Goal: Book appointment/travel/reservation

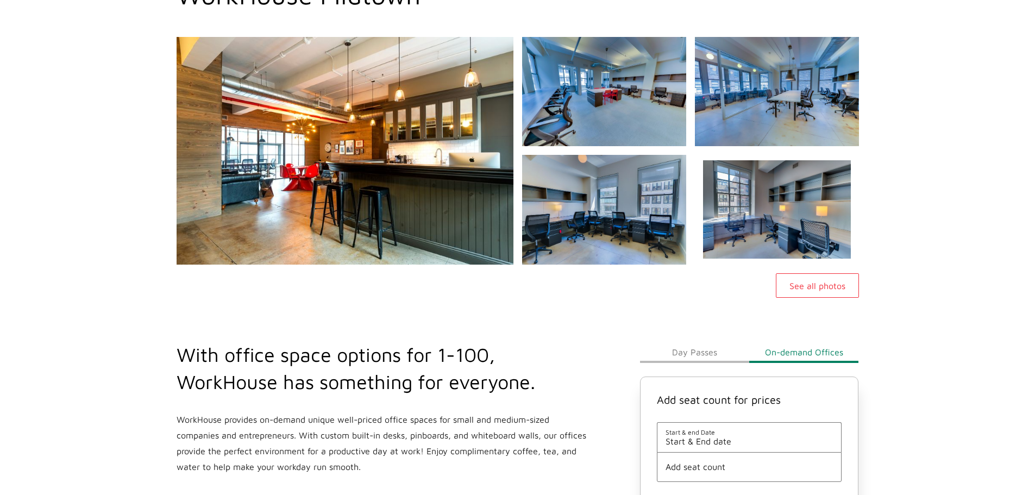
scroll to position [93, 0]
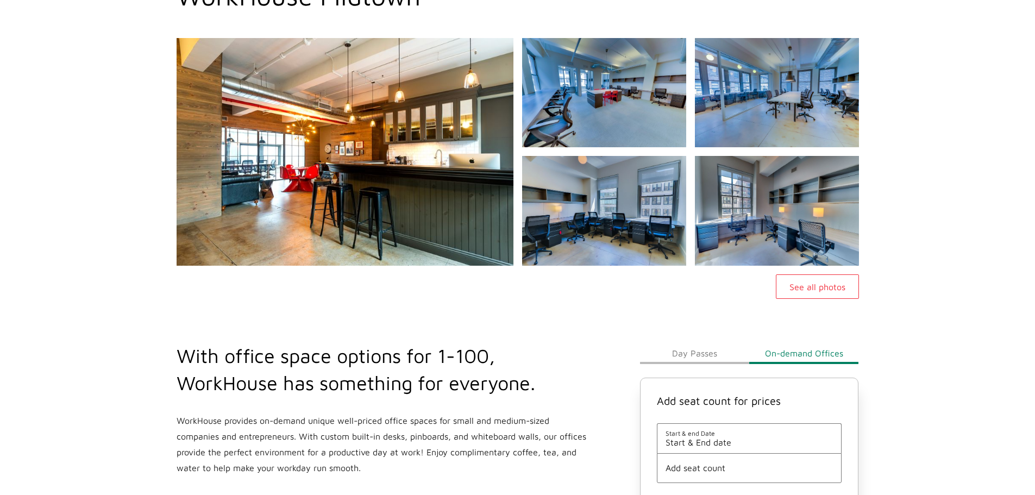
click at [691, 356] on button "Day Passes" at bounding box center [694, 353] width 109 height 22
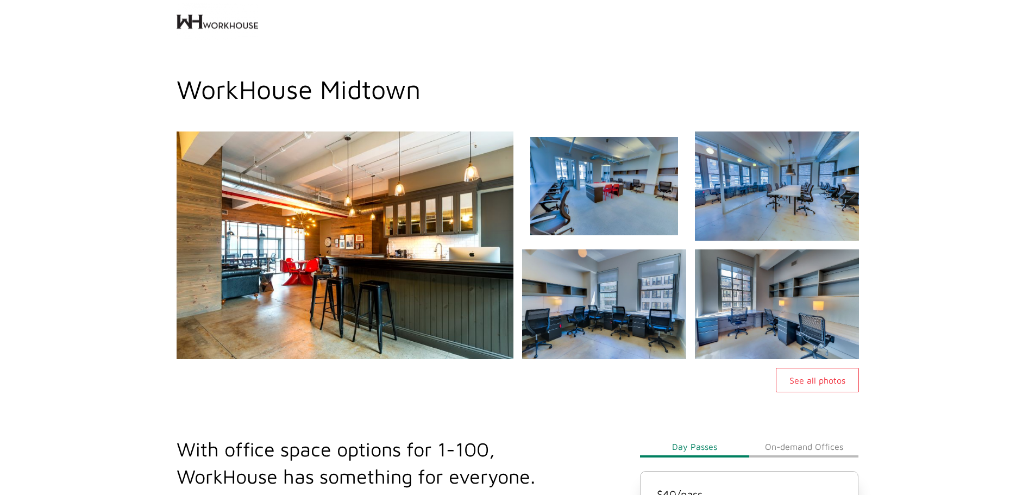
click at [652, 179] on img at bounding box center [603, 186] width 177 height 118
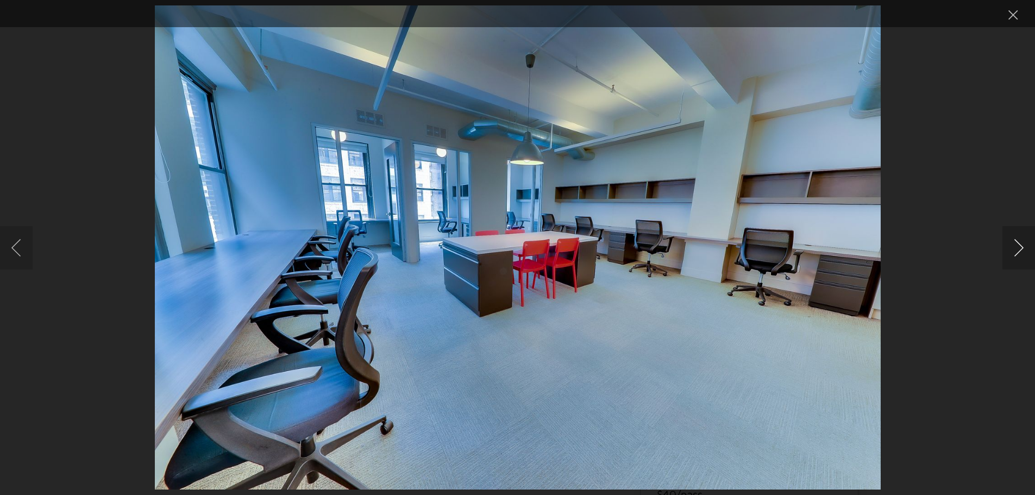
click at [1020, 243] on button "Next image" at bounding box center [1018, 247] width 33 height 43
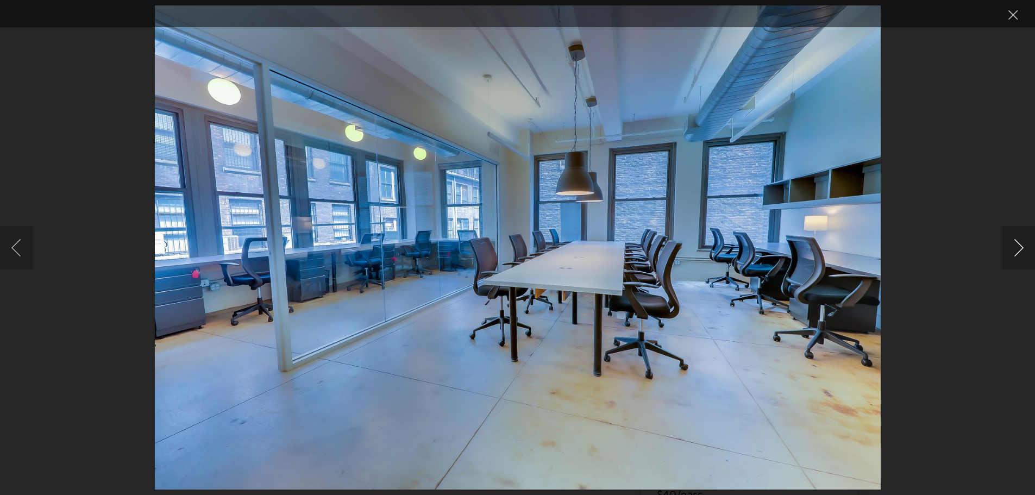
click at [1020, 243] on button "Next image" at bounding box center [1018, 247] width 33 height 43
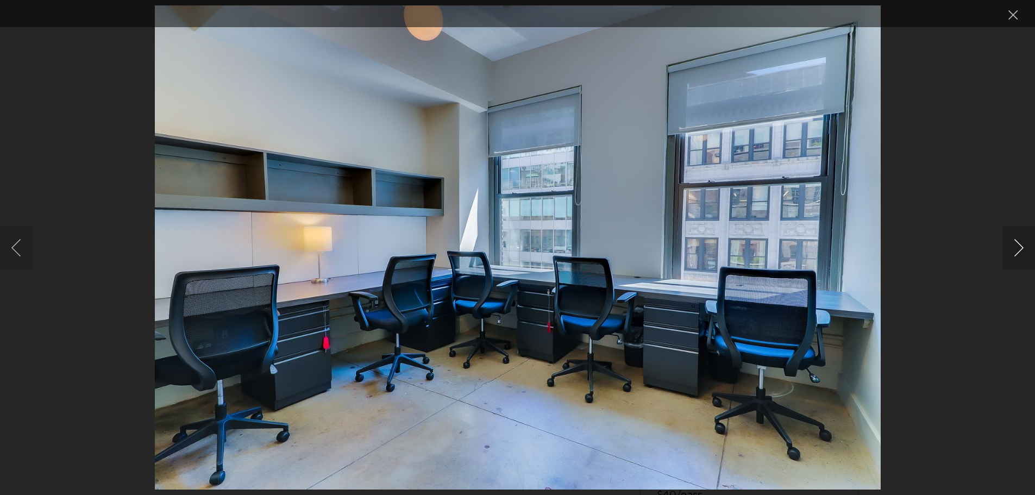
click at [1020, 243] on button "Next image" at bounding box center [1018, 247] width 33 height 43
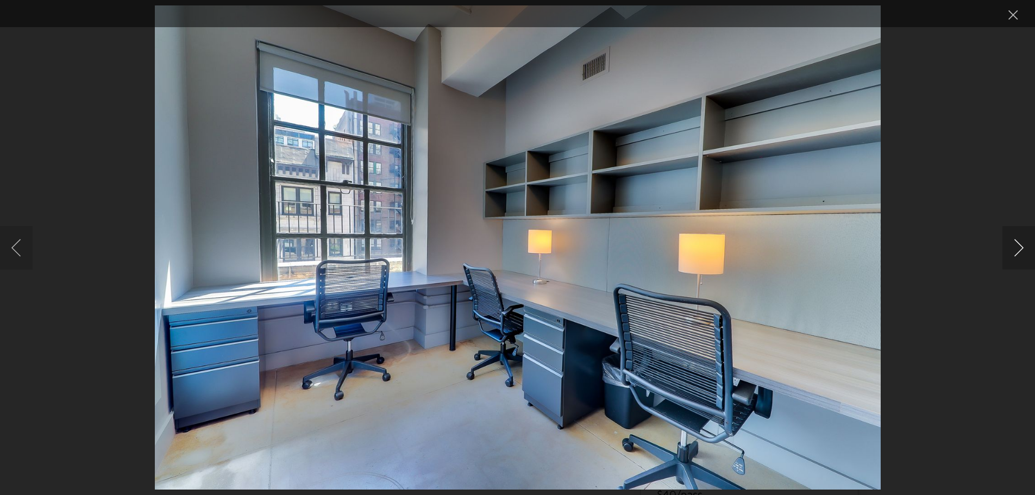
click at [1020, 243] on button "Next image" at bounding box center [1018, 247] width 33 height 43
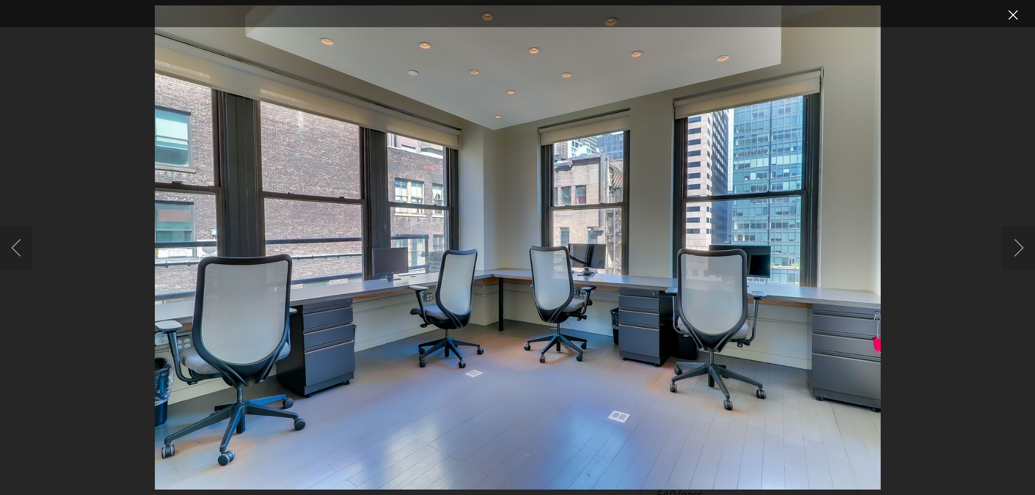
click at [1010, 16] on button "Close lightbox" at bounding box center [1013, 14] width 22 height 19
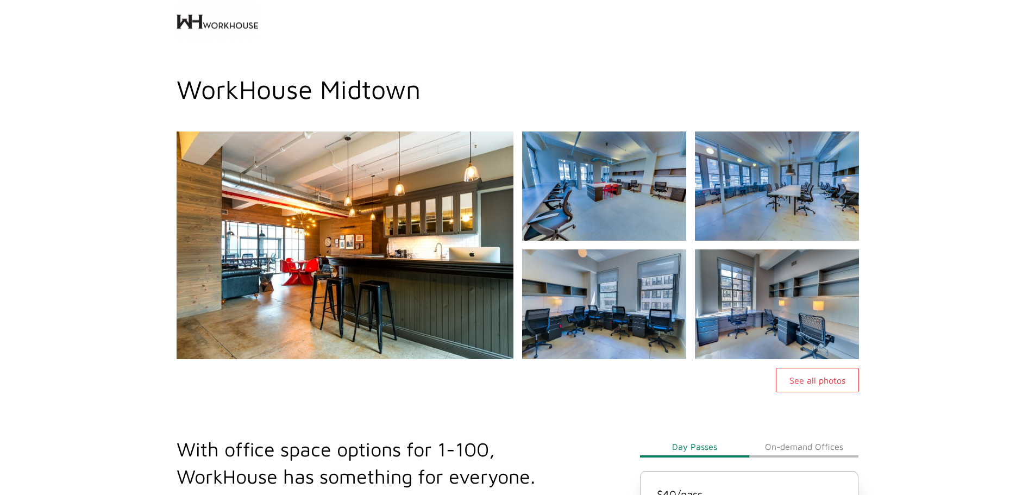
click at [806, 372] on button "See all photos" at bounding box center [817, 380] width 83 height 24
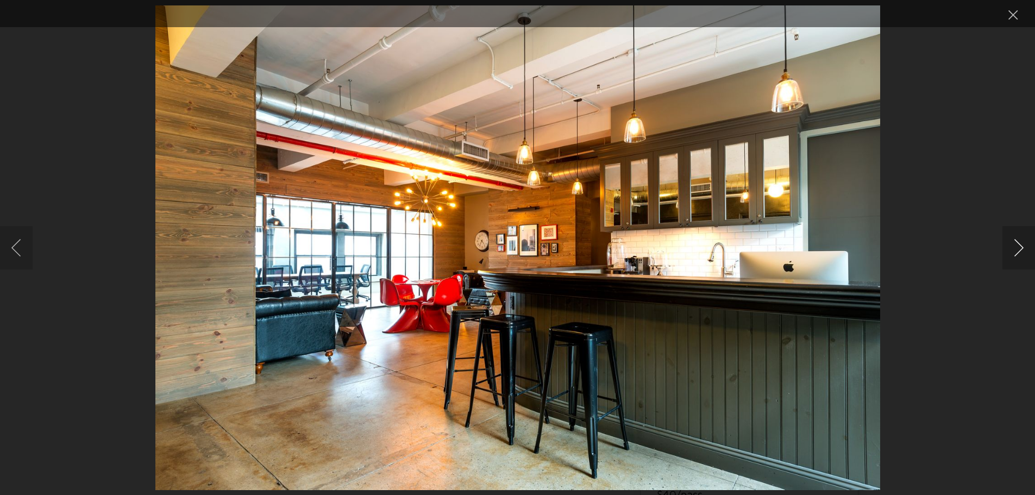
click at [1010, 254] on button "Next image" at bounding box center [1018, 247] width 33 height 43
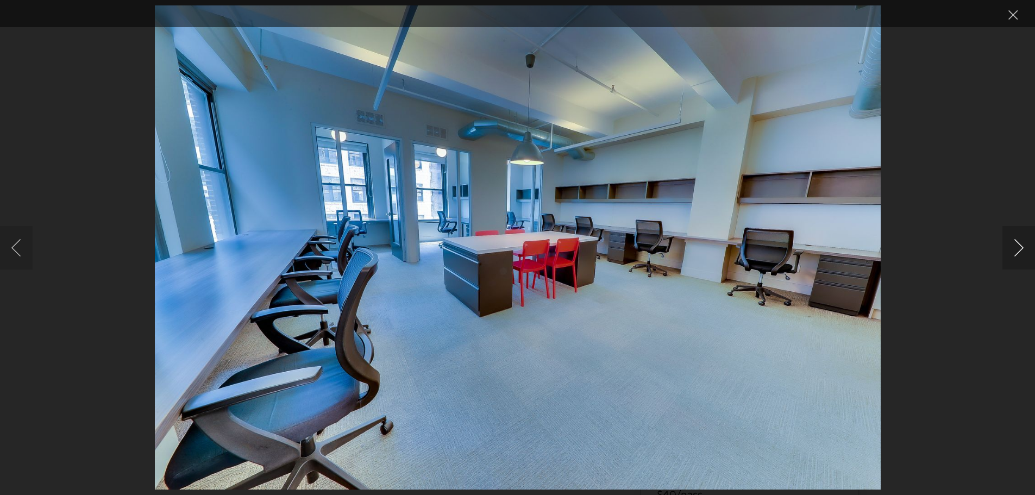
click at [1011, 253] on button "Next image" at bounding box center [1018, 247] width 33 height 43
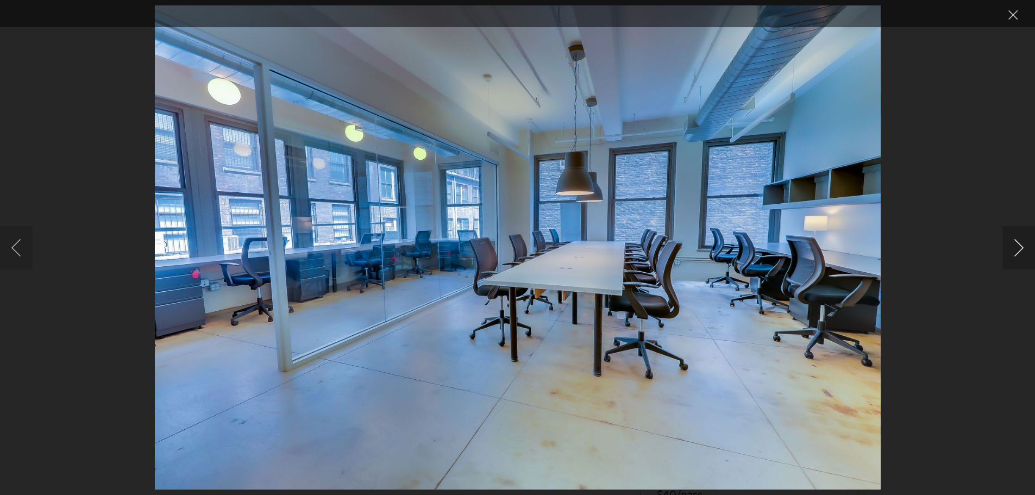
click at [1011, 253] on button "Next image" at bounding box center [1018, 247] width 33 height 43
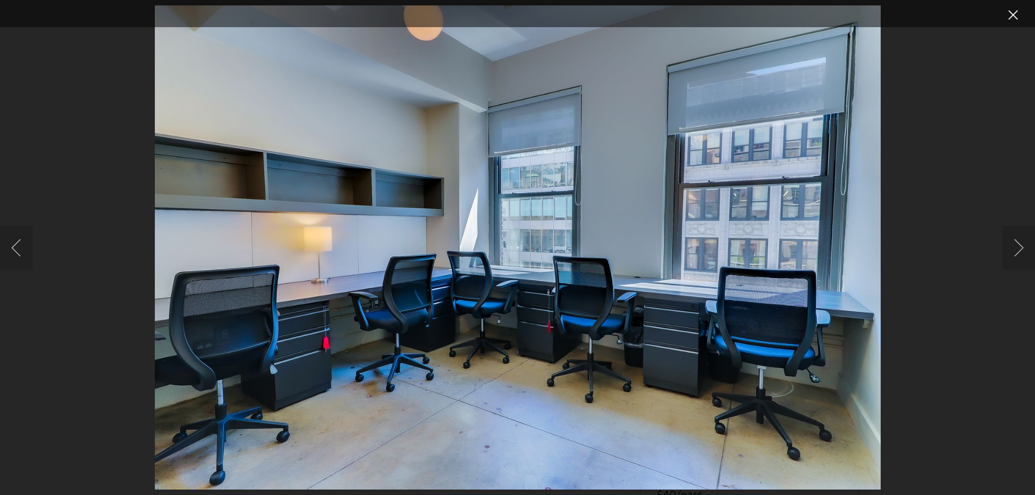
click at [1017, 17] on button "Close lightbox" at bounding box center [1013, 14] width 22 height 19
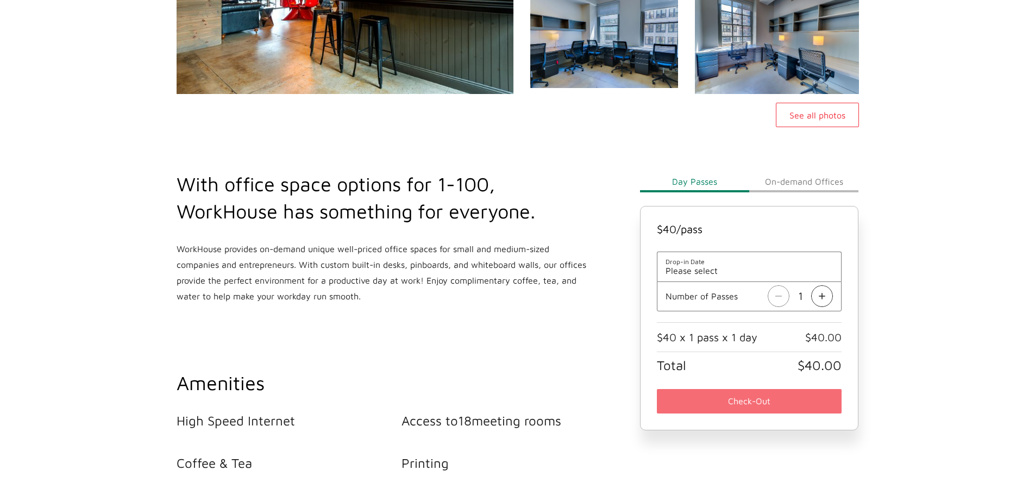
scroll to position [272, 0]
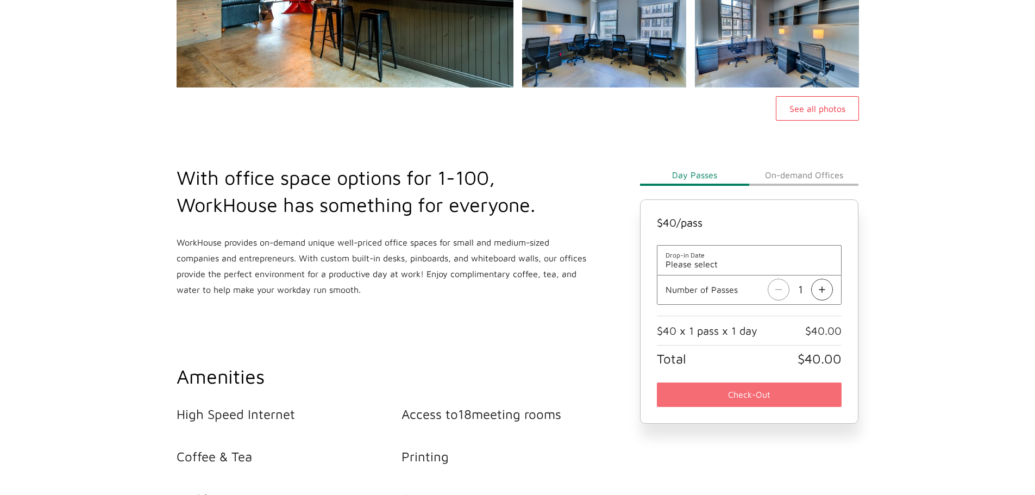
click at [779, 174] on button "On-demand Offices" at bounding box center [803, 175] width 109 height 22
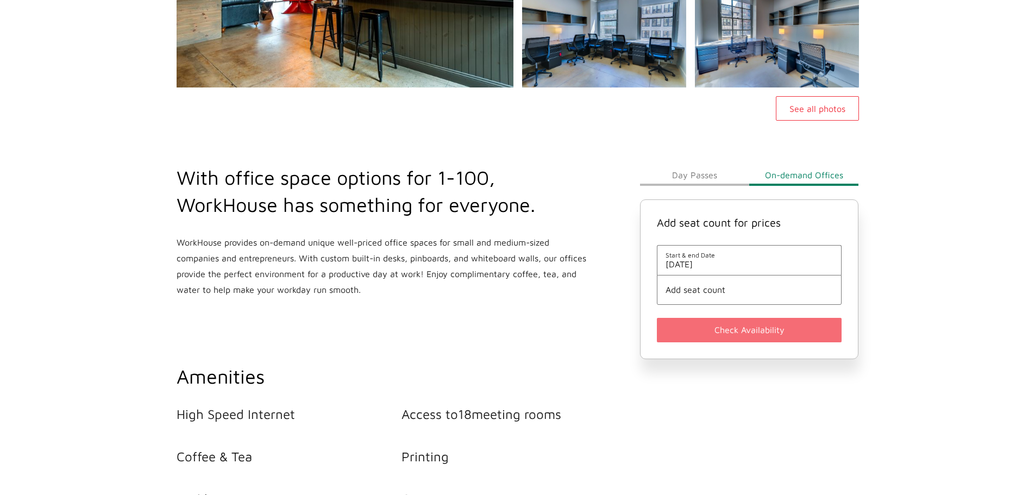
click at [730, 292] on span "Add seat count" at bounding box center [749, 290] width 168 height 10
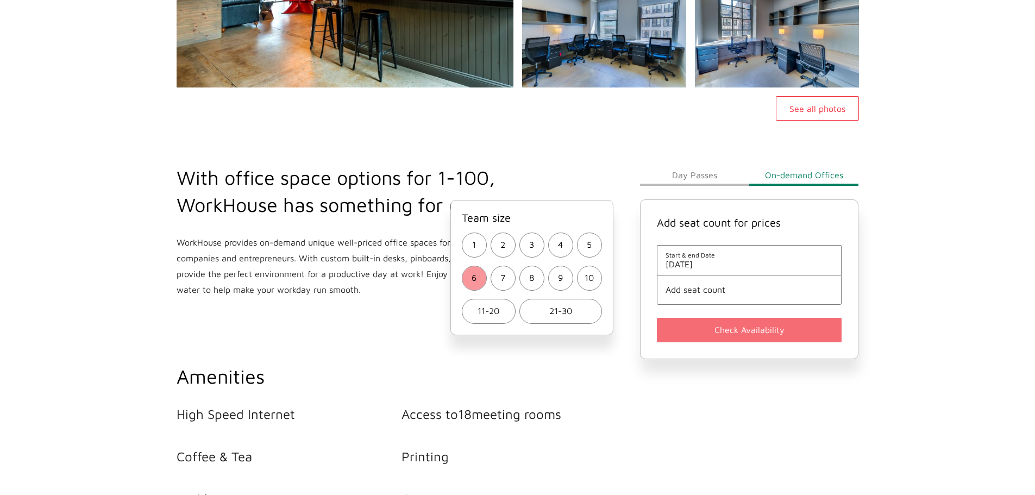
click at [474, 275] on span "6" at bounding box center [474, 278] width 5 height 16
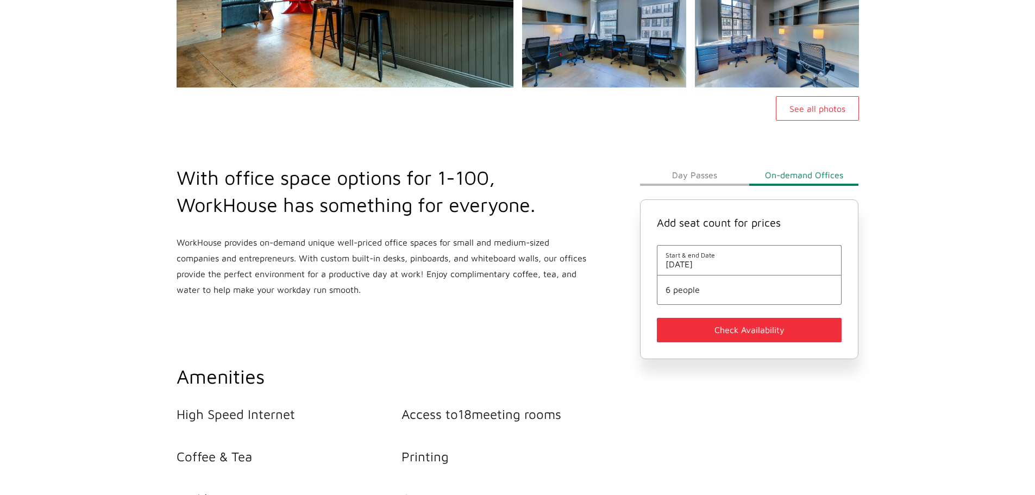
click at [733, 259] on span "[DATE]" at bounding box center [749, 264] width 168 height 10
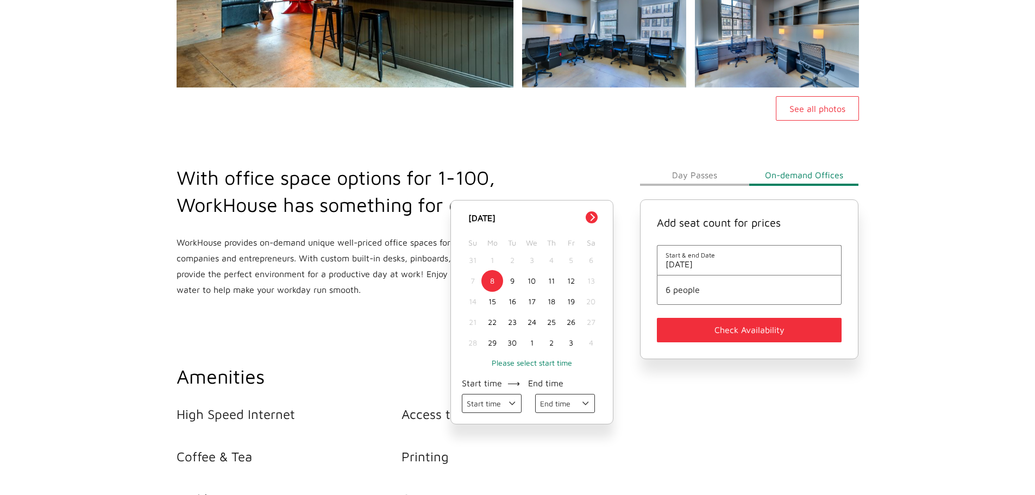
click at [492, 299] on div "15" at bounding box center [492, 301] width 20 height 21
click at [720, 327] on button "Check Availability" at bounding box center [749, 330] width 185 height 24
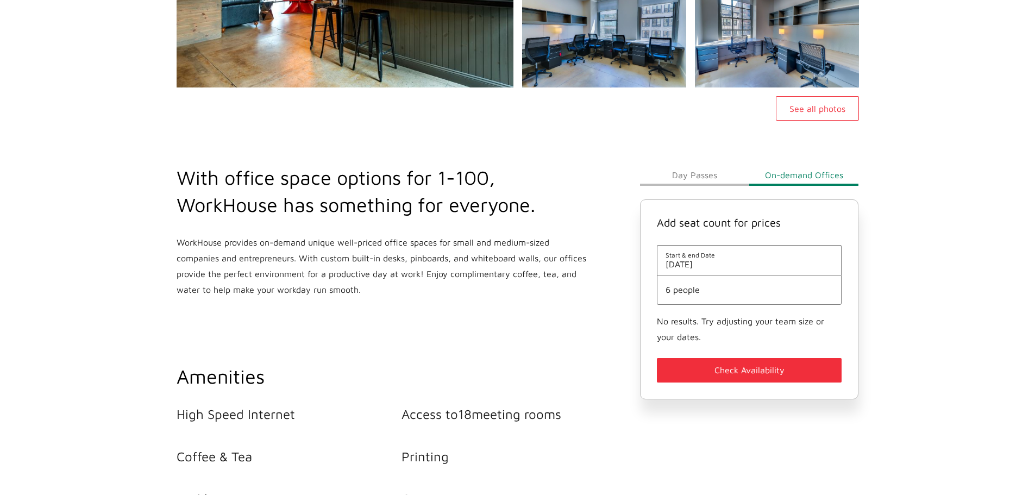
click at [731, 261] on span "[DATE]" at bounding box center [749, 264] width 168 height 10
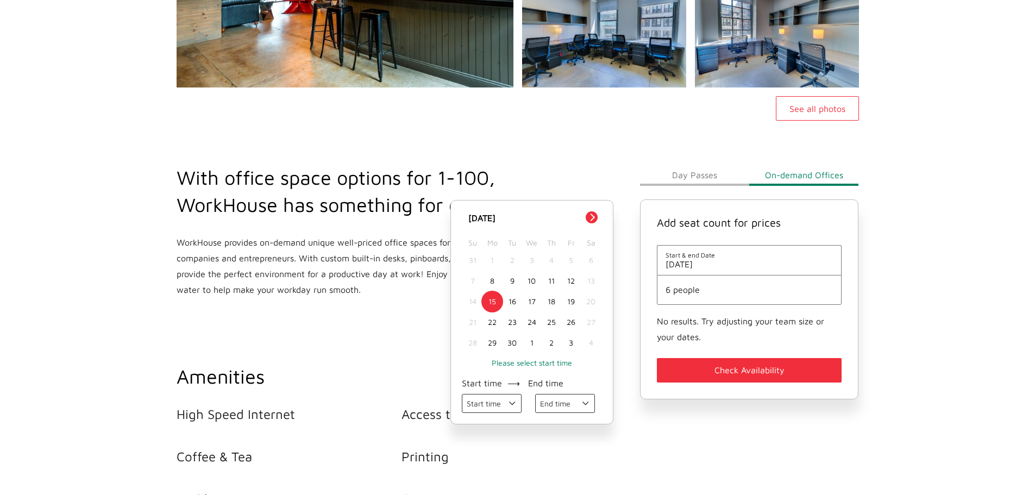
click at [495, 340] on div "29" at bounding box center [492, 342] width 20 height 21
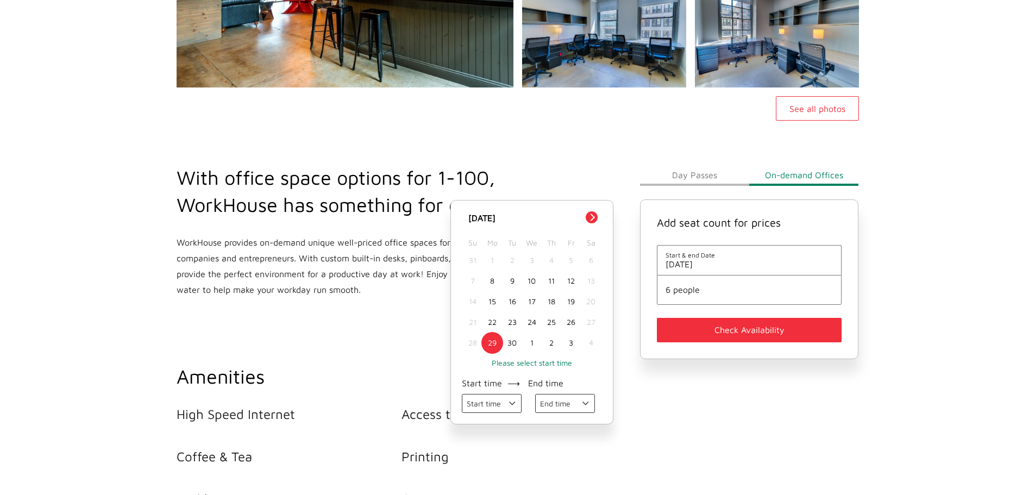
click at [755, 329] on button "Check Availability" at bounding box center [749, 330] width 185 height 24
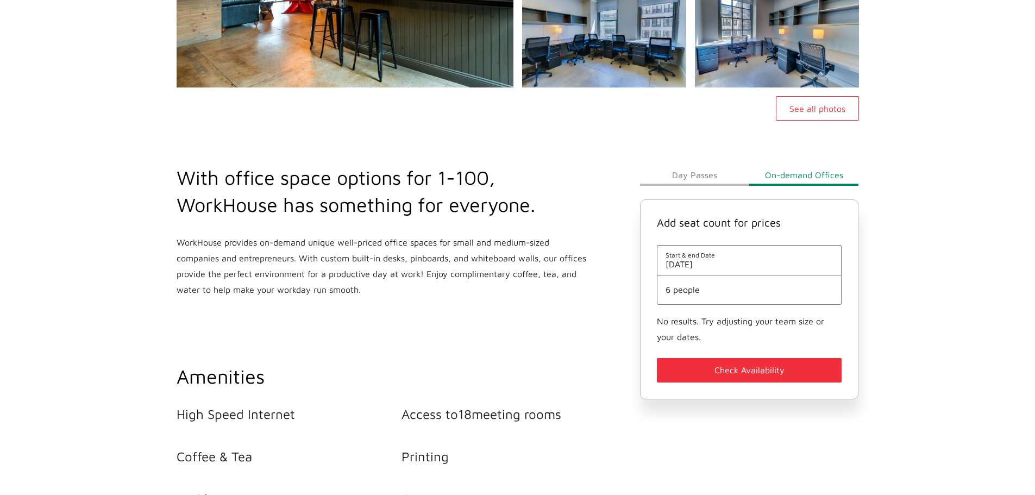
click at [712, 252] on span "Start & end Date" at bounding box center [749, 255] width 168 height 8
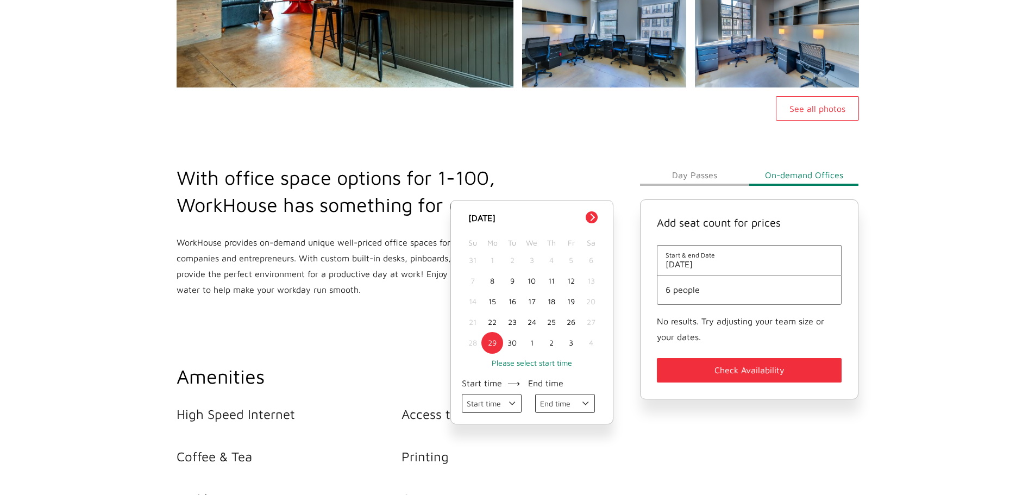
click at [550, 342] on div "2" at bounding box center [552, 342] width 20 height 21
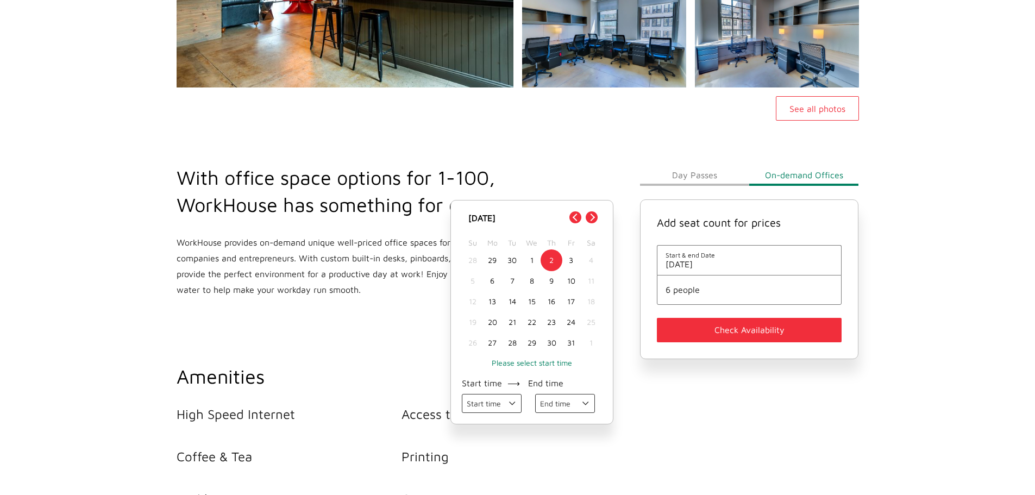
click at [726, 323] on button "Check Availability" at bounding box center [749, 330] width 185 height 24
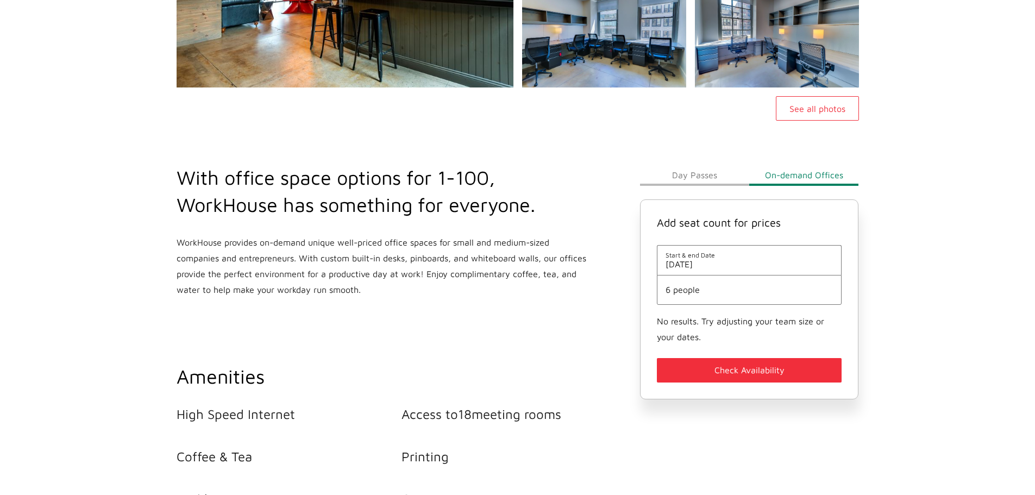
click at [629, 231] on div "With office space options for 1-100, WorkHouse has something for everyone. Work…" at bounding box center [401, 231] width 463 height 134
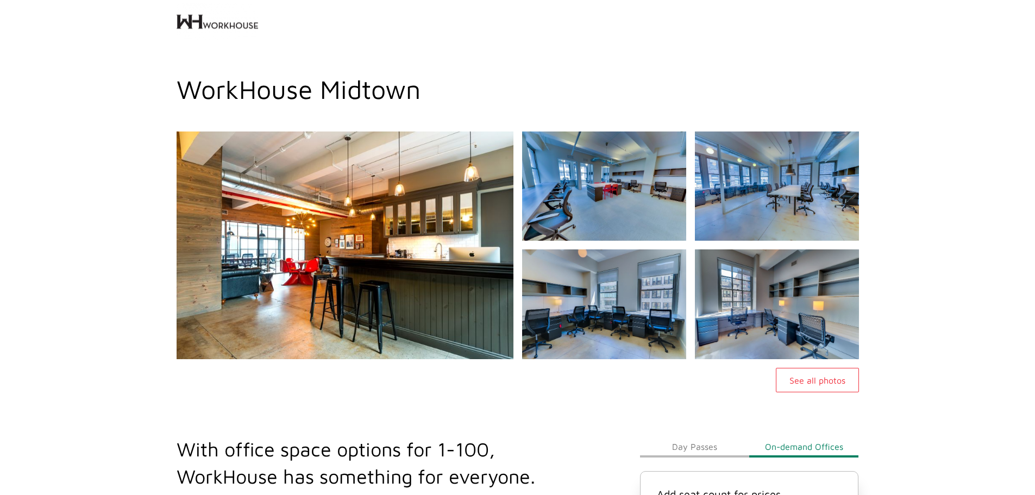
click at [218, 25] on img at bounding box center [217, 21] width 81 height 43
click at [195, 24] on img at bounding box center [217, 21] width 81 height 43
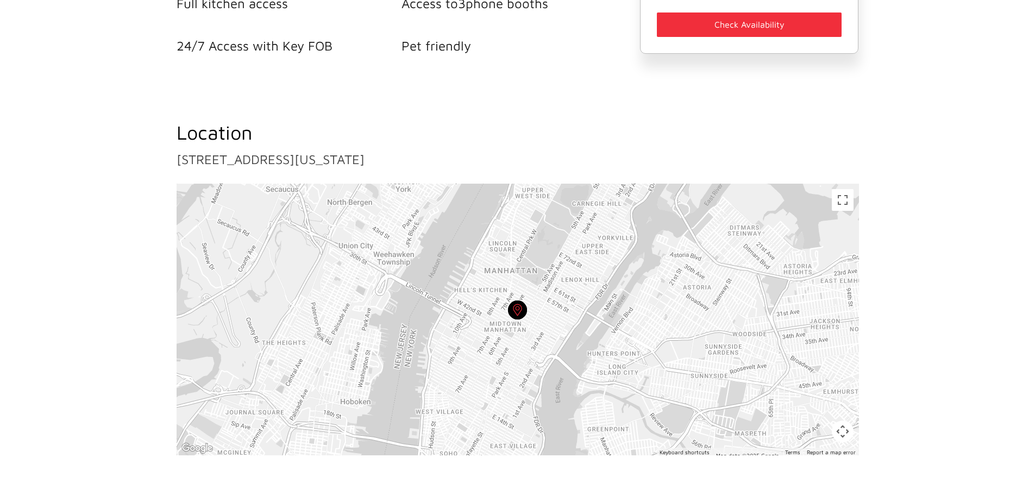
scroll to position [854, 0]
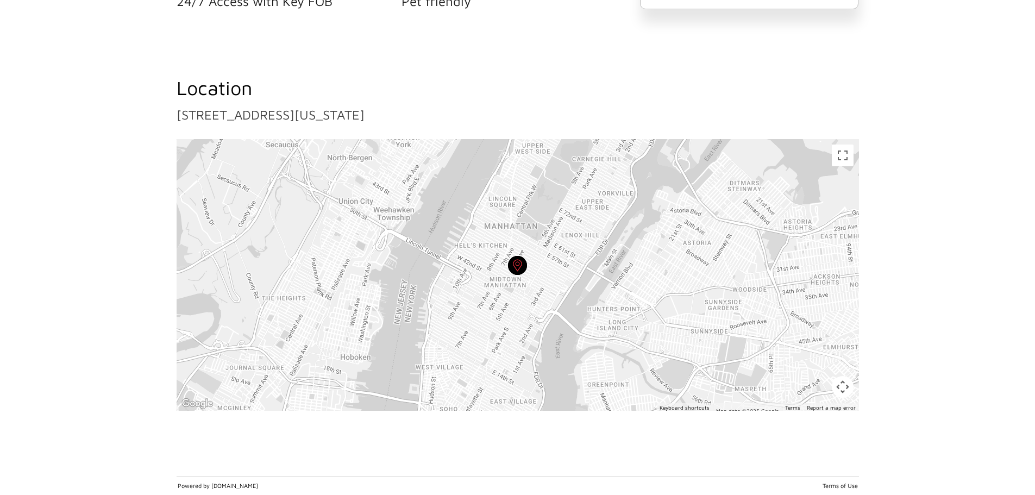
click at [365, 113] on link "[STREET_ADDRESS][US_STATE]" at bounding box center [271, 114] width 188 height 15
